Goal: Task Accomplishment & Management: Use online tool/utility

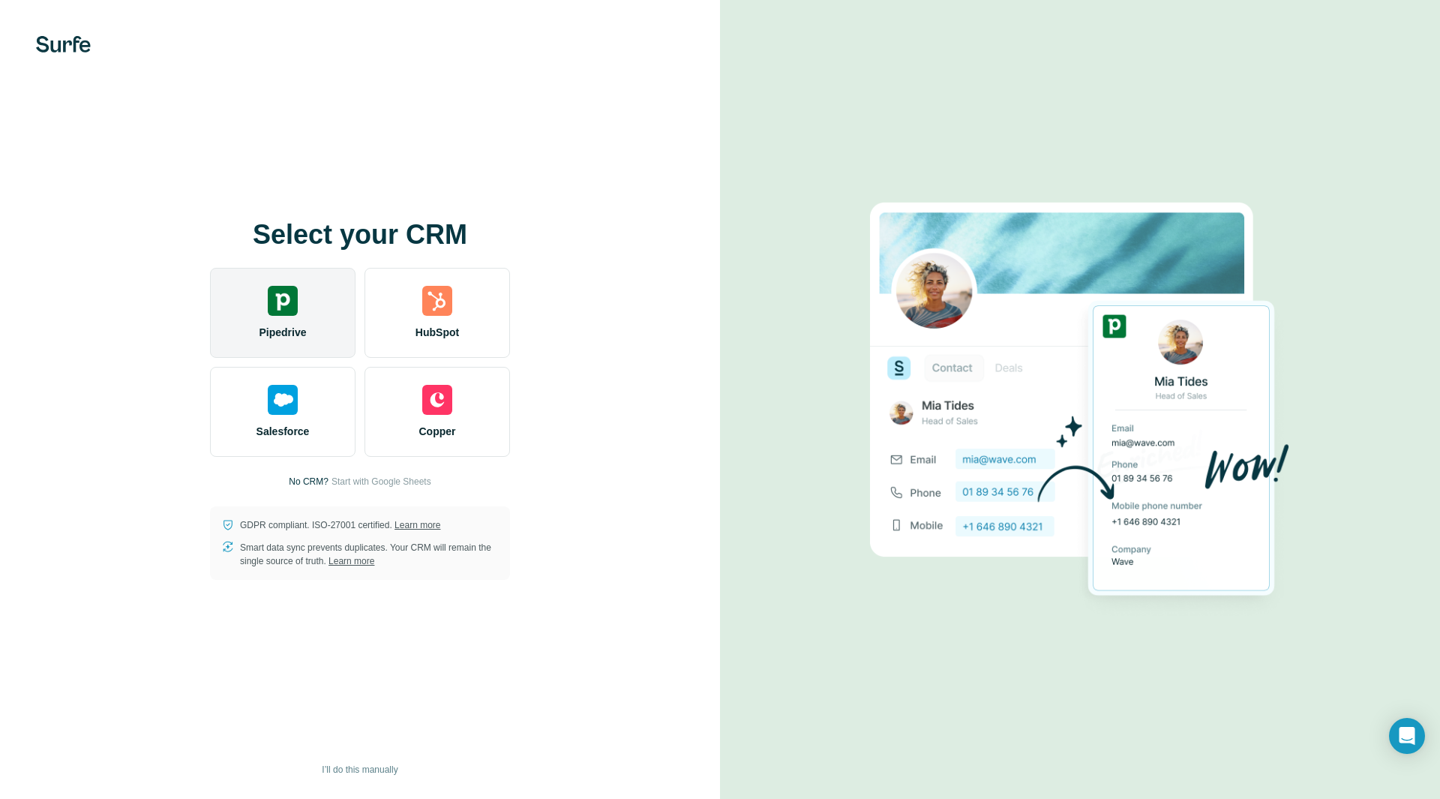
click at [259, 311] on div "Pipedrive" at bounding box center [283, 313] width 146 height 90
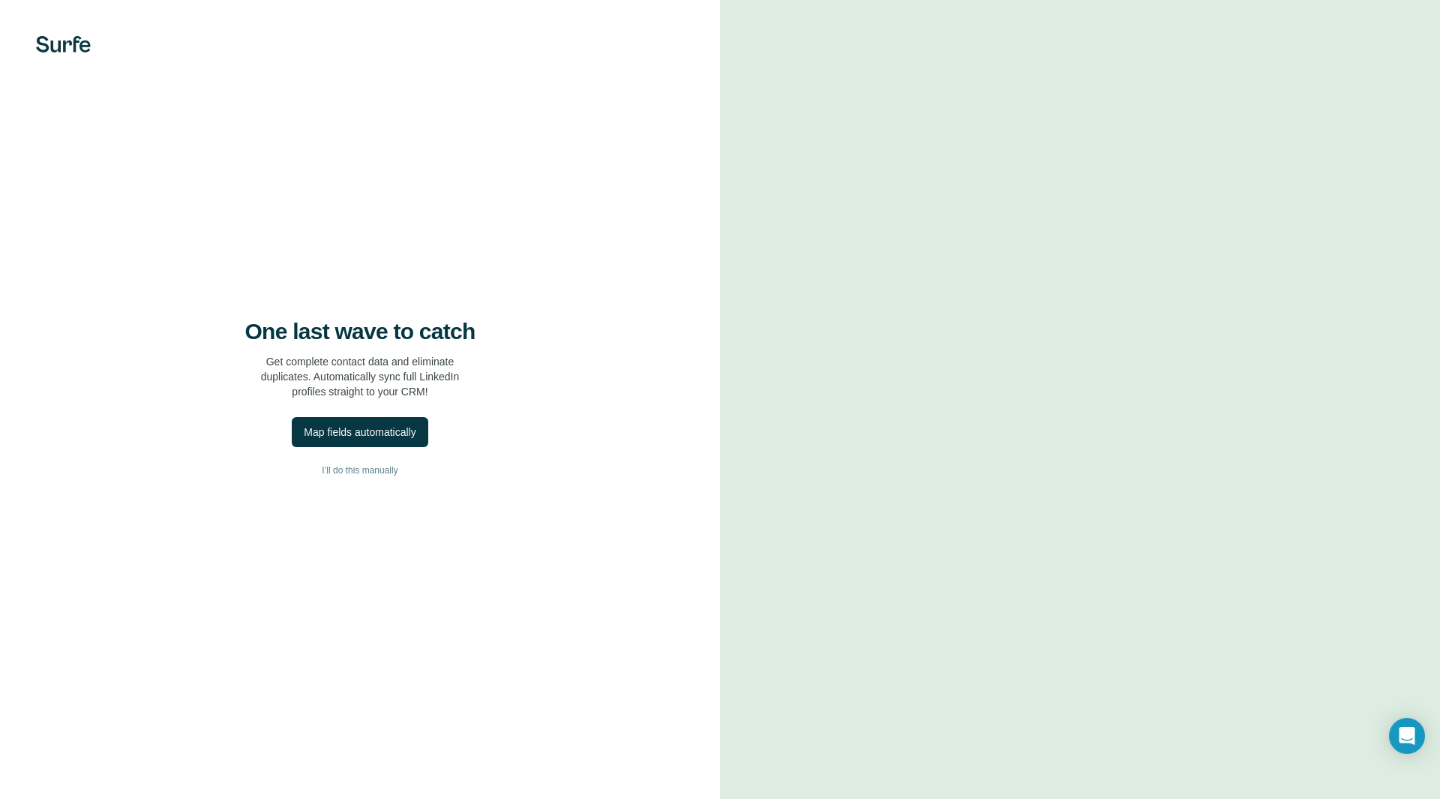
click at [1041, 61] on div at bounding box center [1080, 399] width 720 height 799
click at [374, 476] on span "I’ll do this manually" at bounding box center [360, 471] width 76 height 14
